Goal: Task Accomplishment & Management: Use online tool/utility

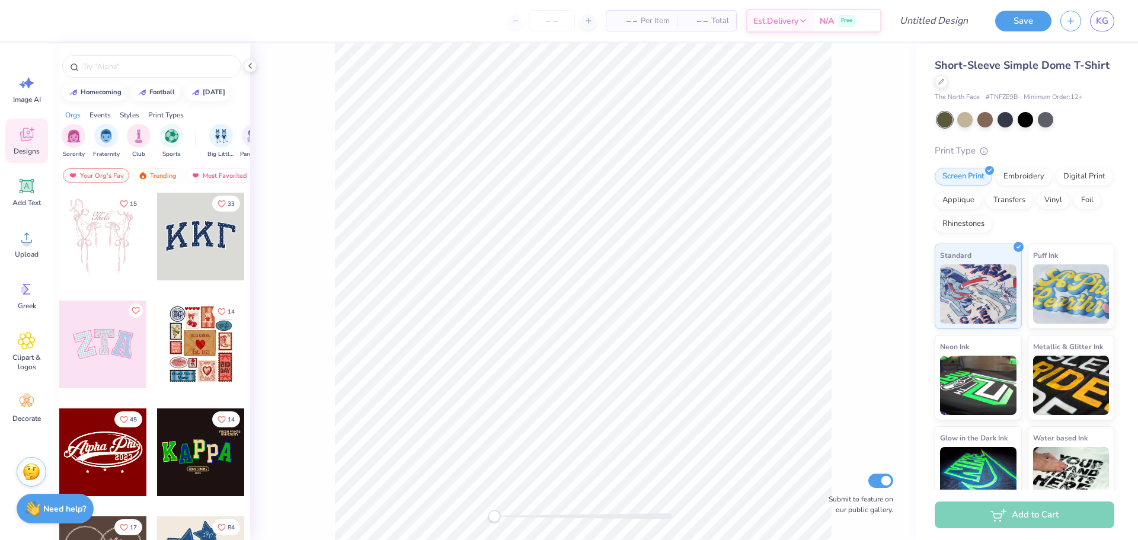
click at [25, 132] on icon at bounding box center [27, 135] width 18 height 18
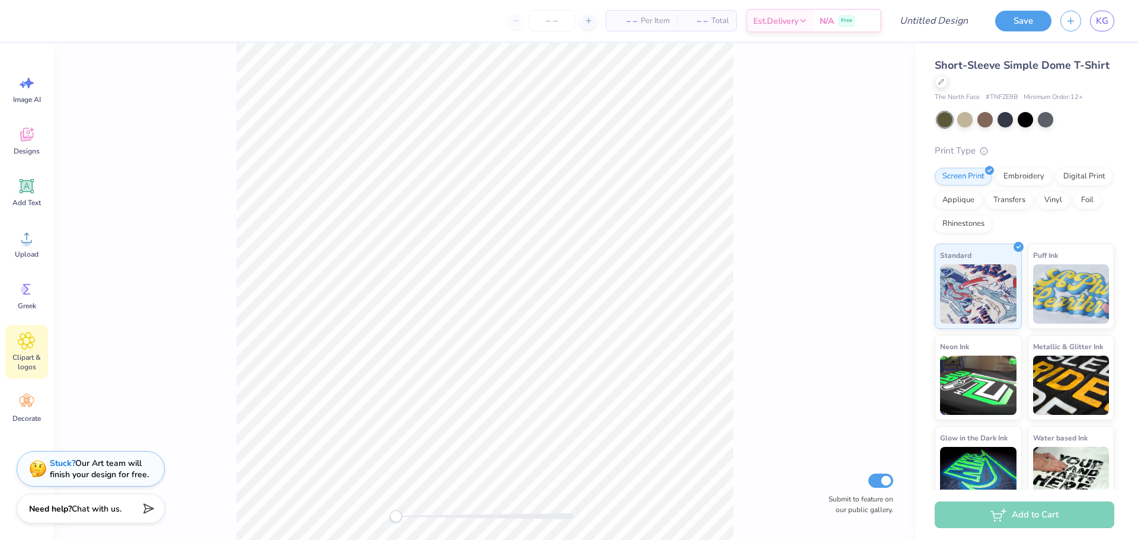
click at [24, 347] on icon at bounding box center [26, 341] width 17 height 18
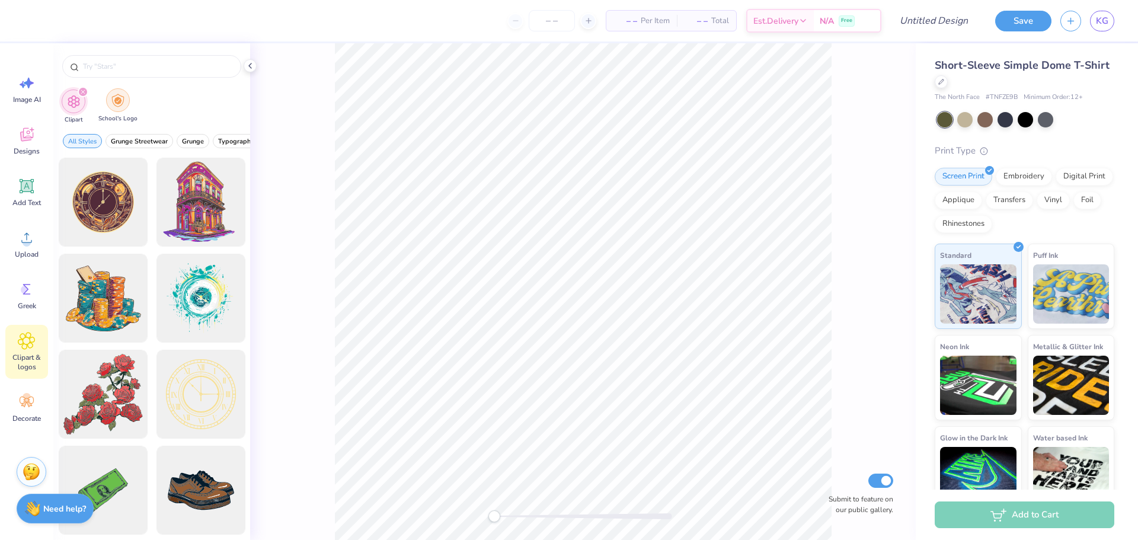
click at [120, 101] on img "filter for School's Logo" at bounding box center [117, 101] width 13 height 14
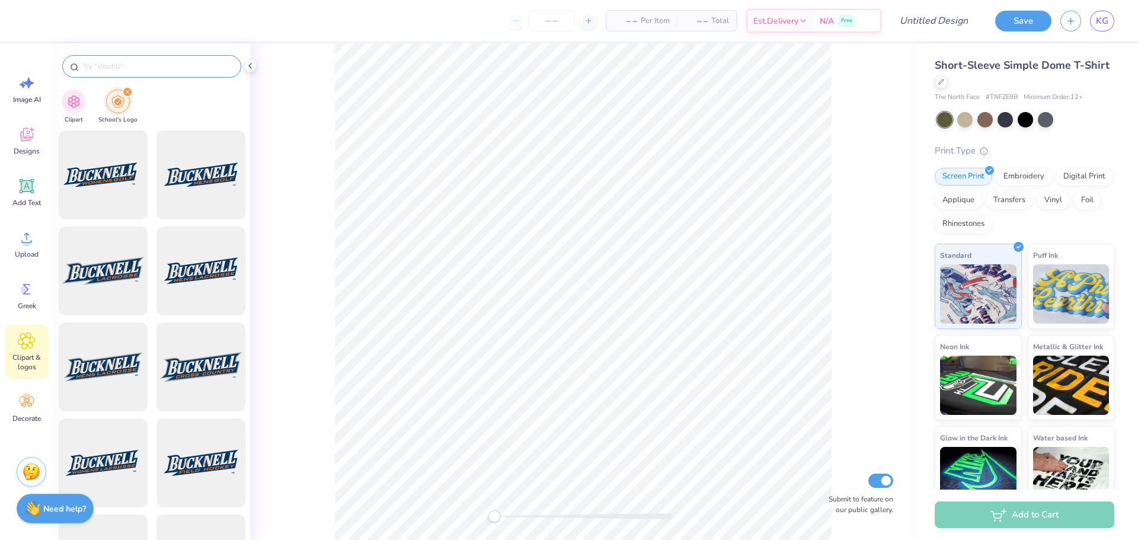
click at [103, 69] on input "text" at bounding box center [158, 66] width 152 height 12
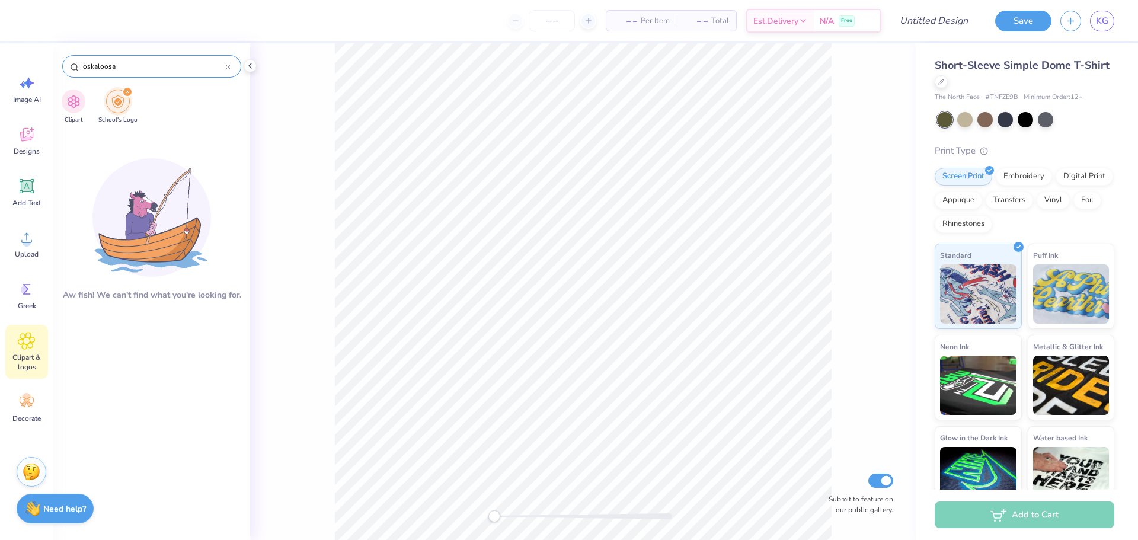
drag, startPoint x: 127, startPoint y: 63, endPoint x: 69, endPoint y: 63, distance: 57.5
click at [69, 63] on div "oskaloosa" at bounding box center [151, 66] width 179 height 23
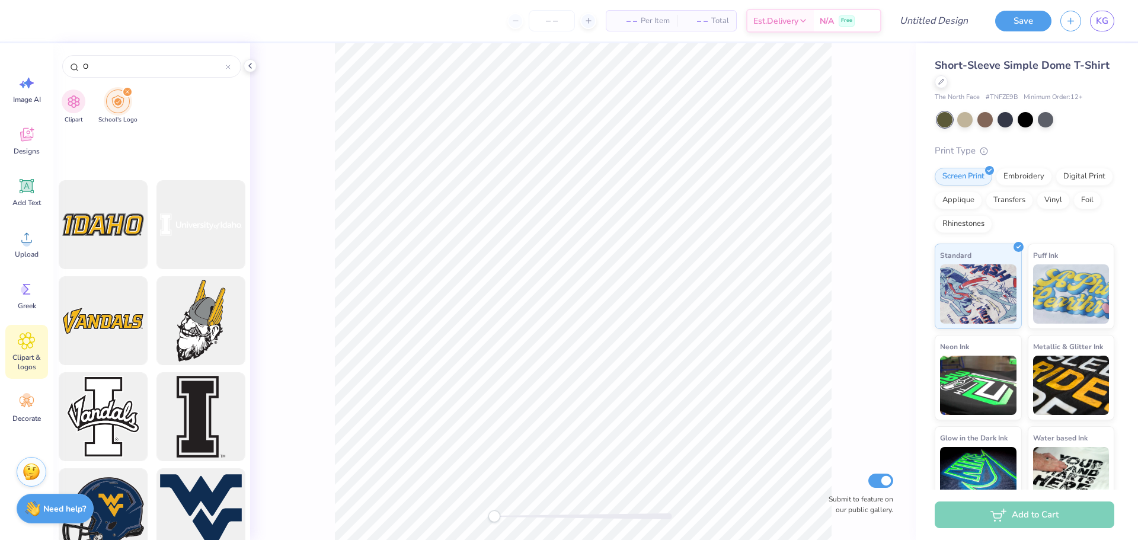
scroll to position [8479, 0]
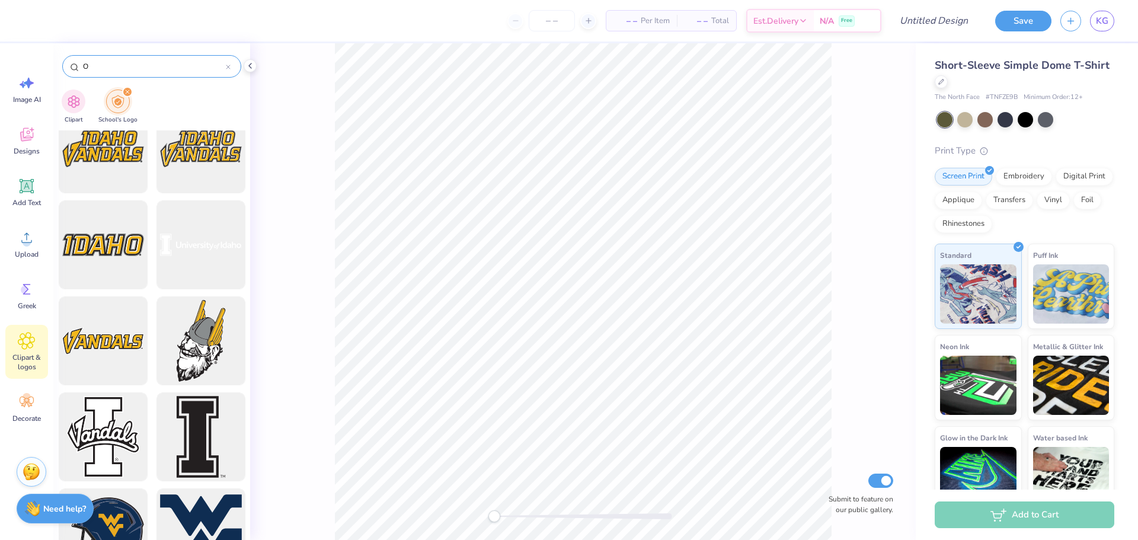
drag, startPoint x: 114, startPoint y: 65, endPoint x: 76, endPoint y: 71, distance: 37.8
click at [76, 71] on div "O" at bounding box center [151, 66] width 179 height 23
type input "[US_STATE]"
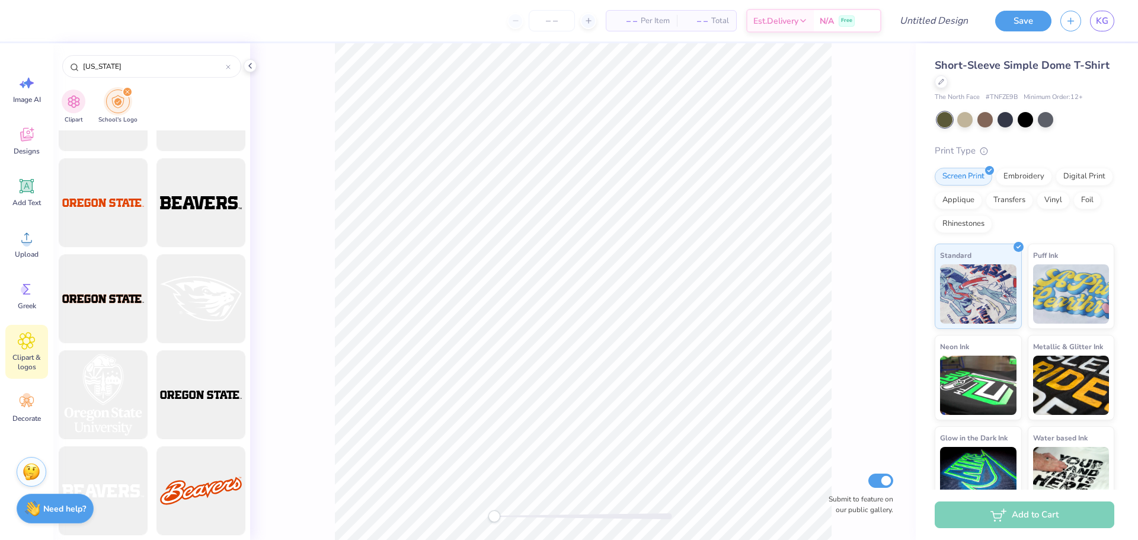
scroll to position [1408, 0]
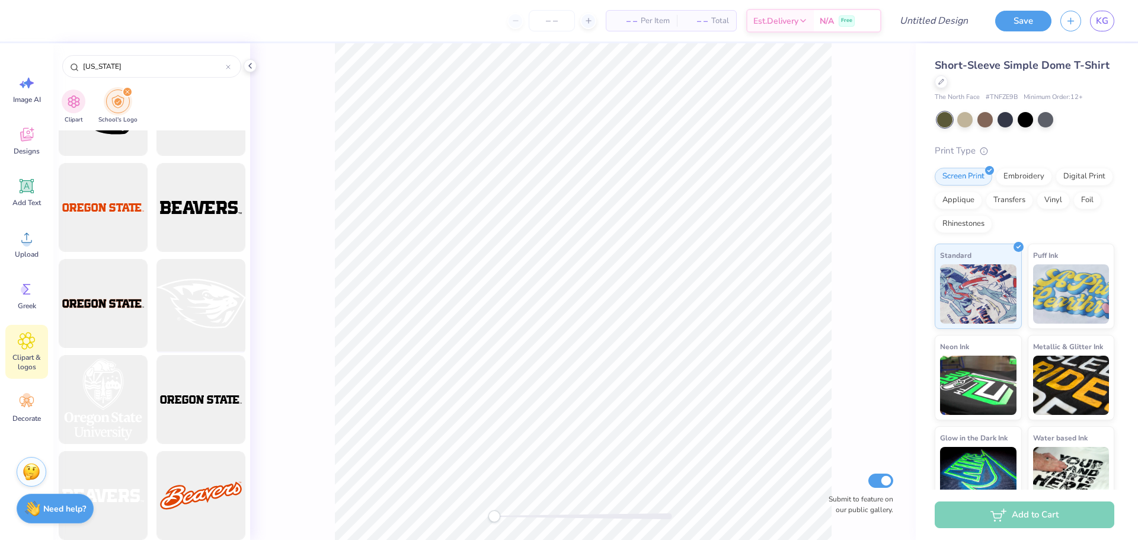
click at [206, 279] on div at bounding box center [201, 304] width 98 height 98
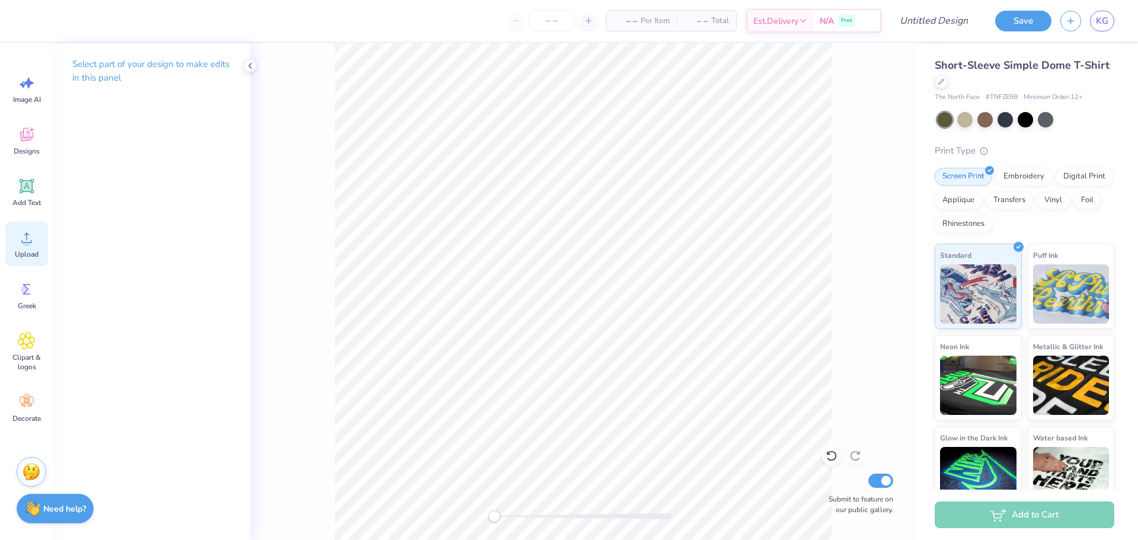
click at [24, 243] on circle at bounding box center [27, 242] width 8 height 8
click at [30, 238] on icon at bounding box center [27, 238] width 18 height 18
click at [31, 237] on icon at bounding box center [27, 238] width 18 height 18
click at [24, 353] on span "Clipart & logos" at bounding box center [26, 362] width 39 height 19
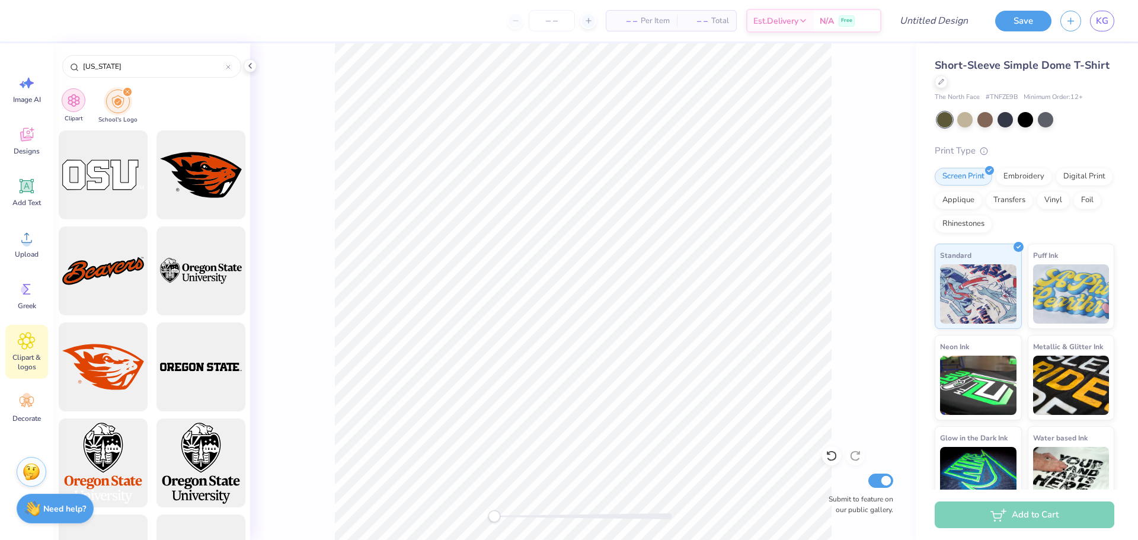
click at [75, 102] on img "filter for Clipart" at bounding box center [74, 101] width 14 height 14
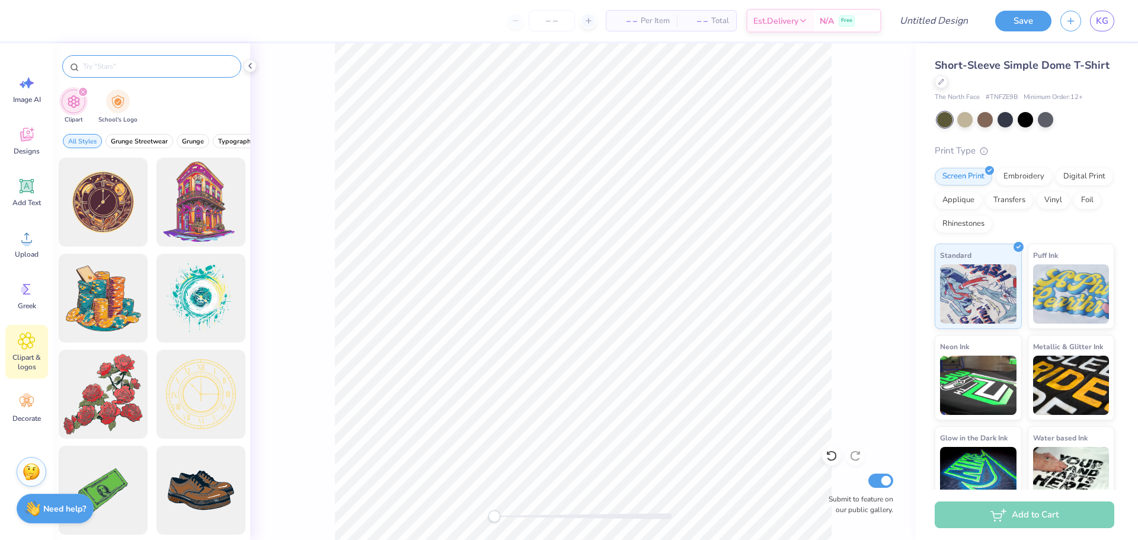
click at [117, 61] on input "text" at bounding box center [158, 66] width 152 height 12
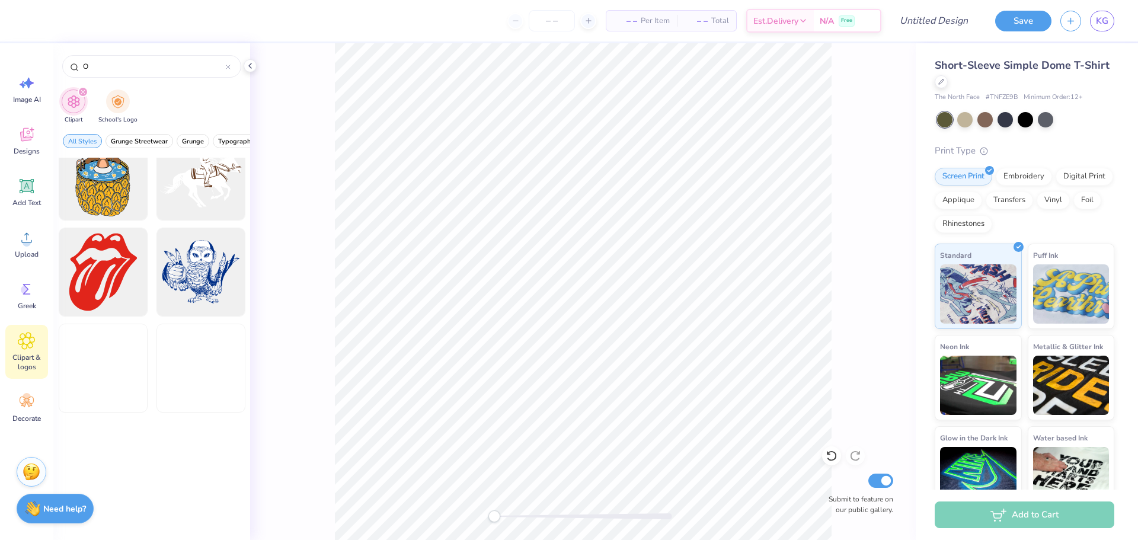
scroll to position [830, 0]
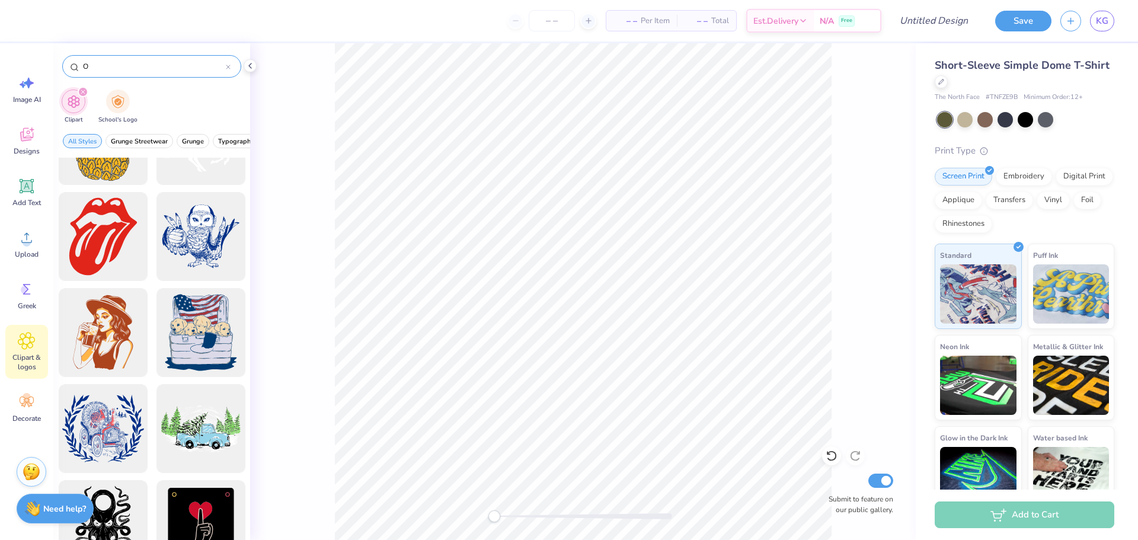
click at [82, 65] on input "O" at bounding box center [154, 66] width 144 height 12
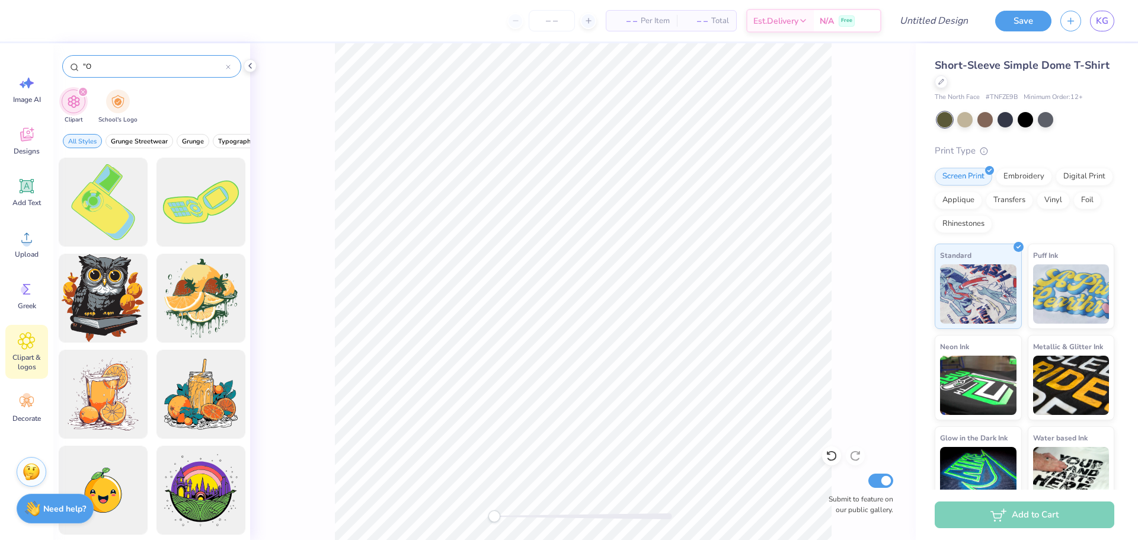
click at [94, 64] on input ""O" at bounding box center [154, 66] width 144 height 12
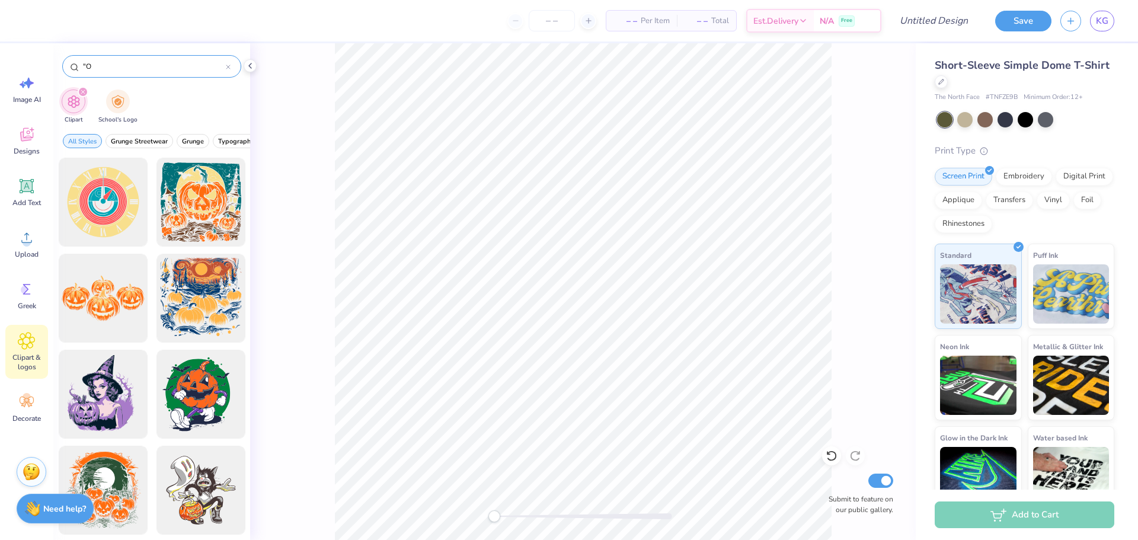
type input """
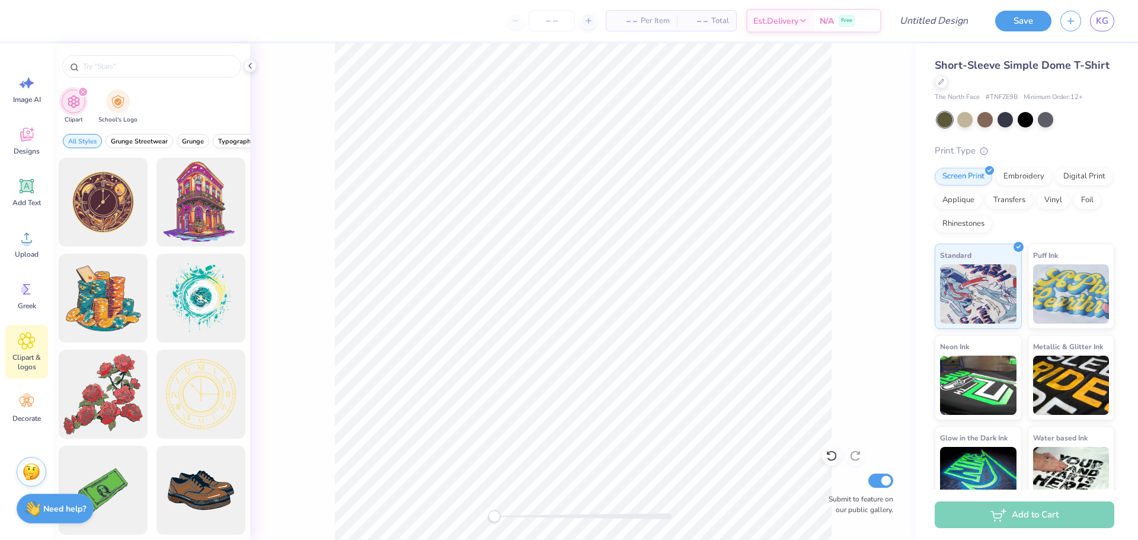
click at [238, 141] on span "Typography" at bounding box center [236, 141] width 36 height 9
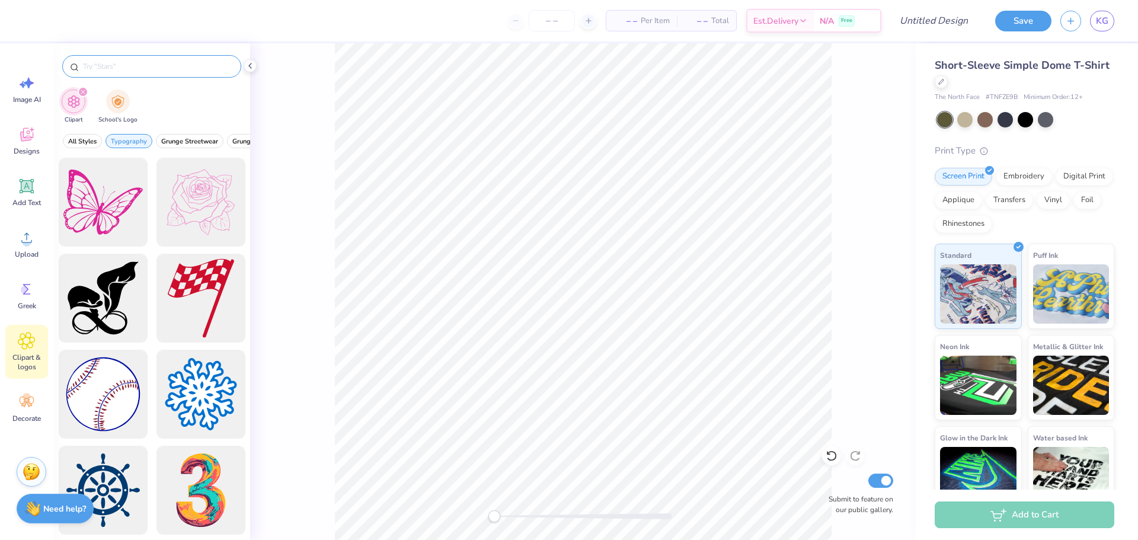
click at [99, 68] on input "text" at bounding box center [158, 66] width 152 height 12
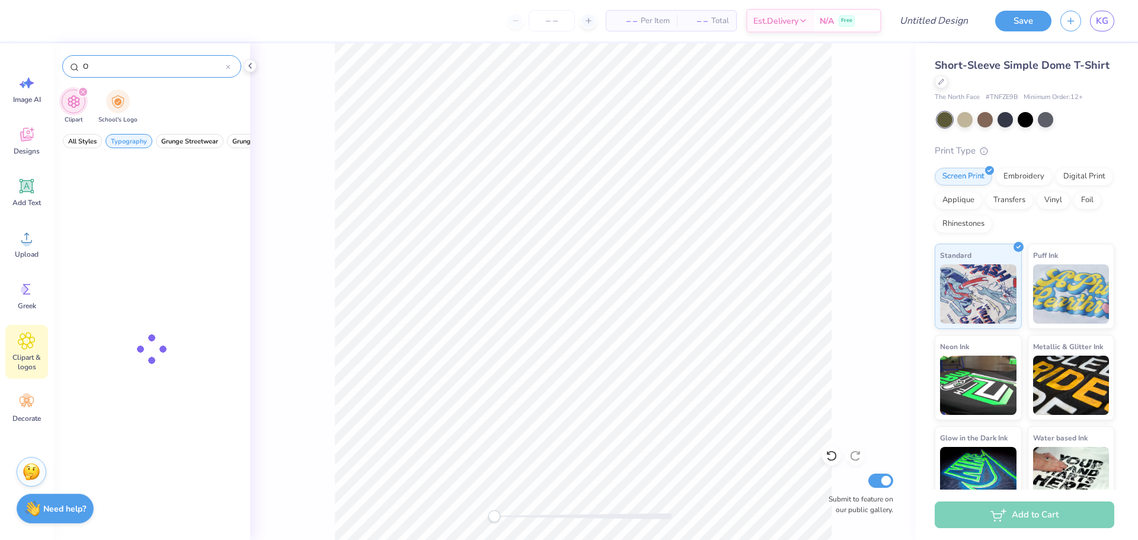
type input "O"
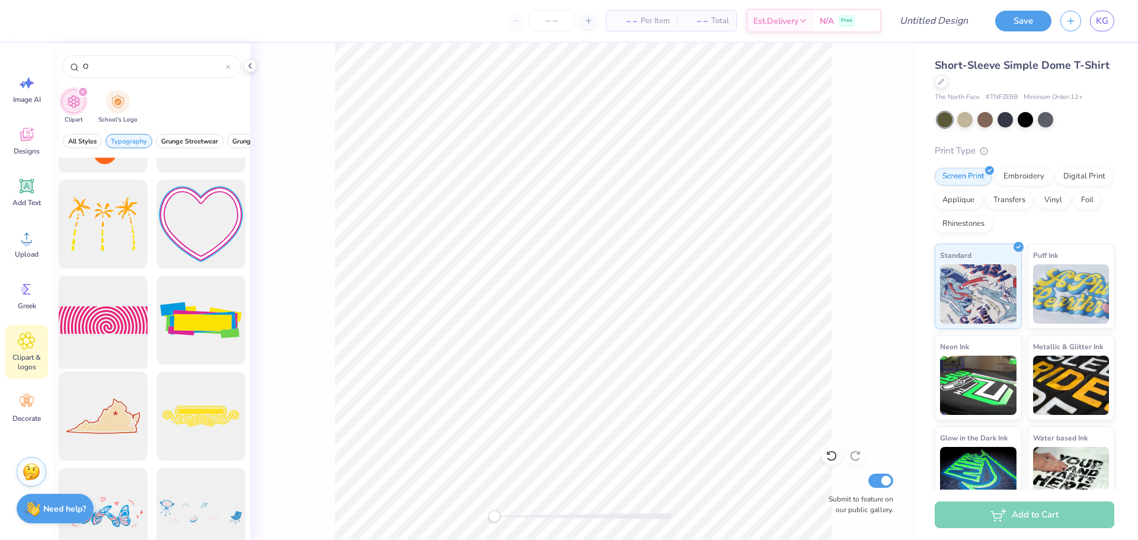
scroll to position [2564, 0]
